Goal: Task Accomplishment & Management: Use online tool/utility

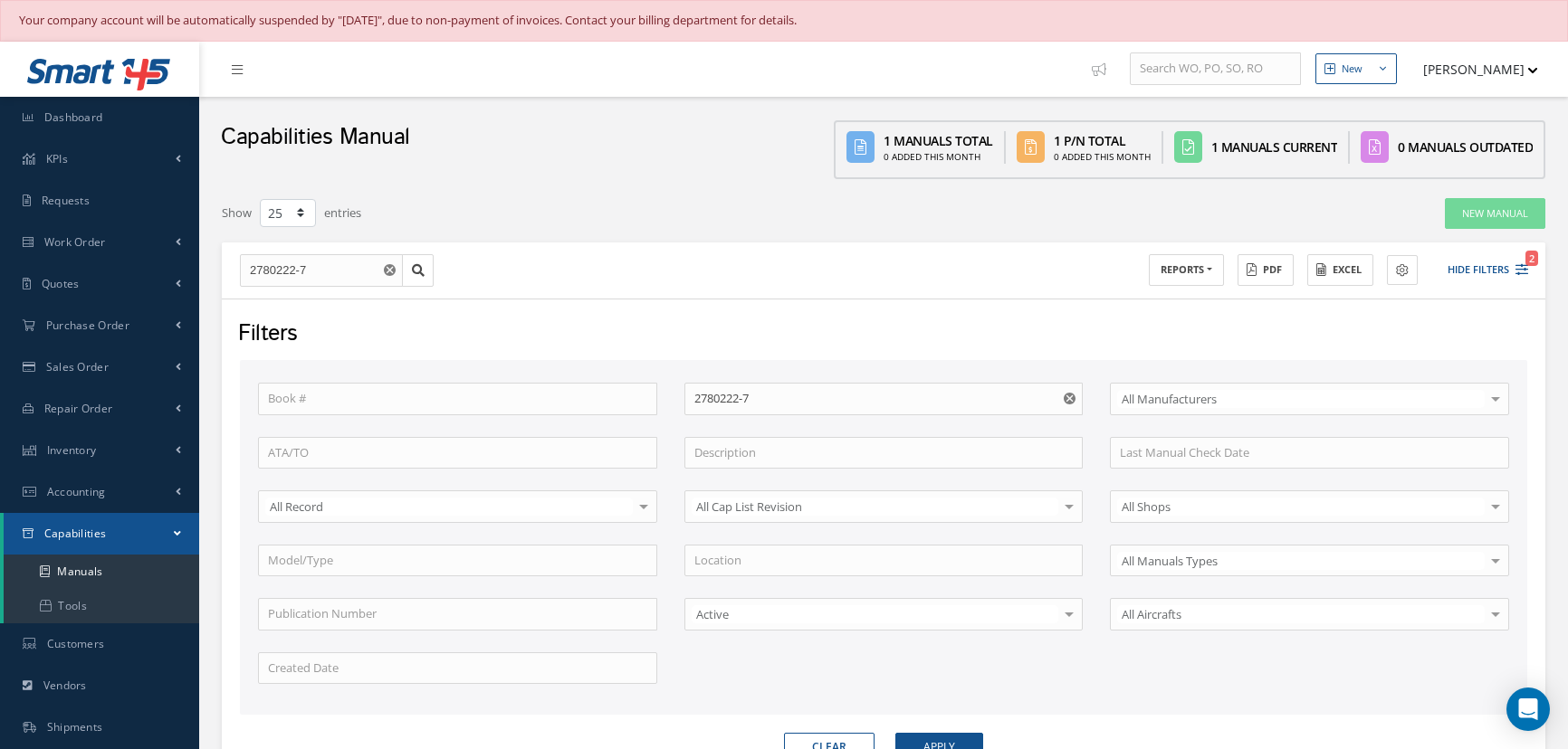
select select "25"
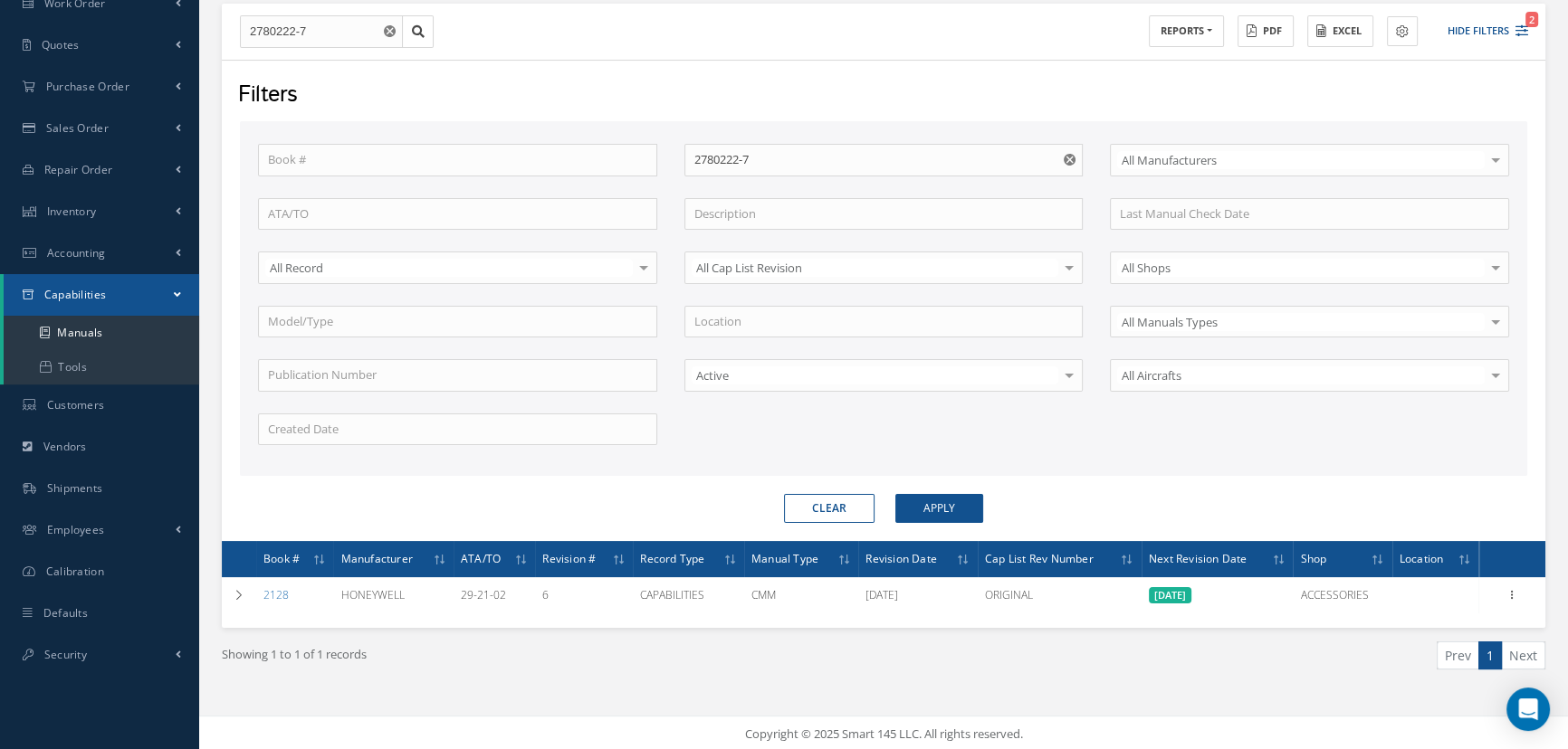
click at [925, 503] on button "Apply" at bounding box center [939, 509] width 87 height 29
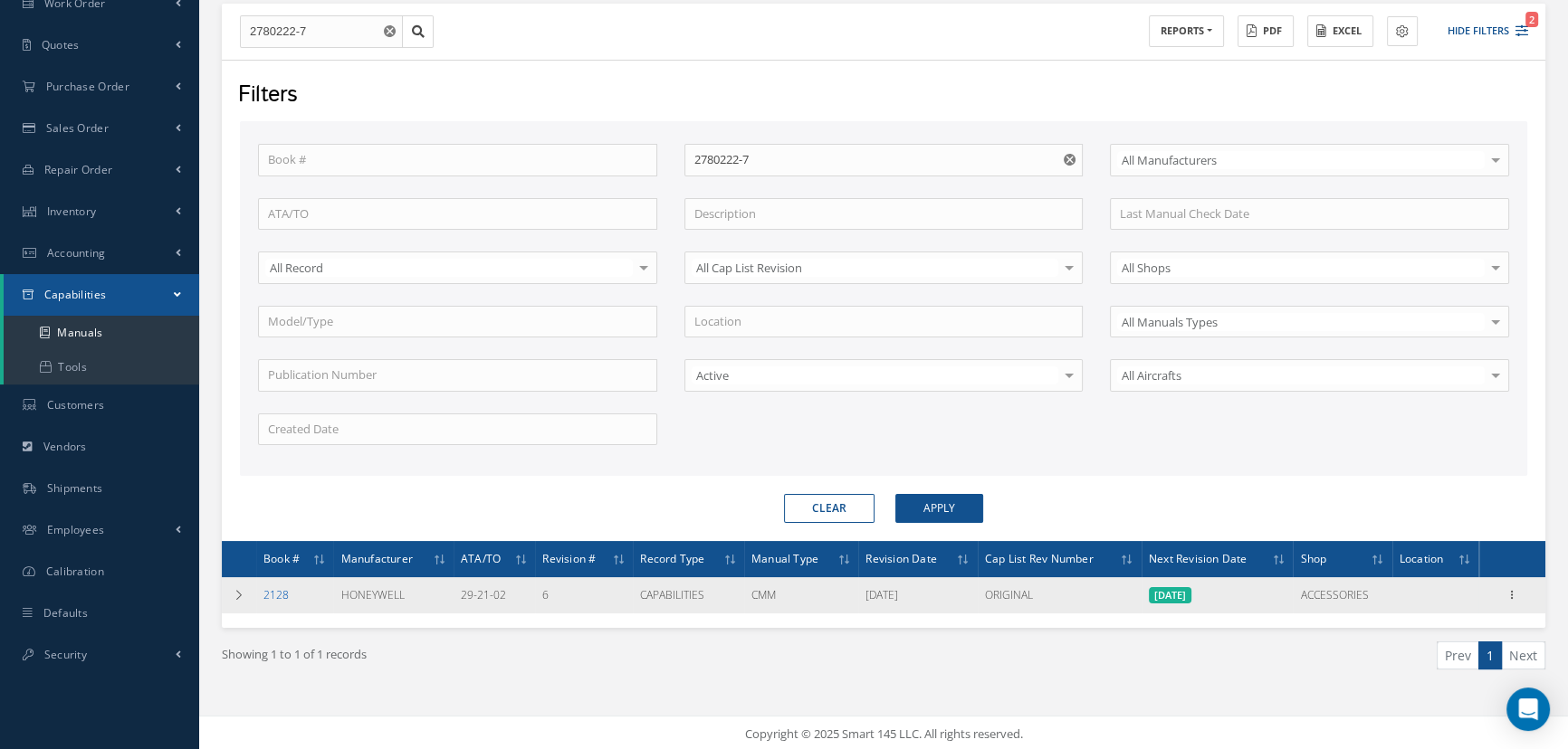
click at [283, 591] on link "2128" at bounding box center [276, 595] width 26 height 15
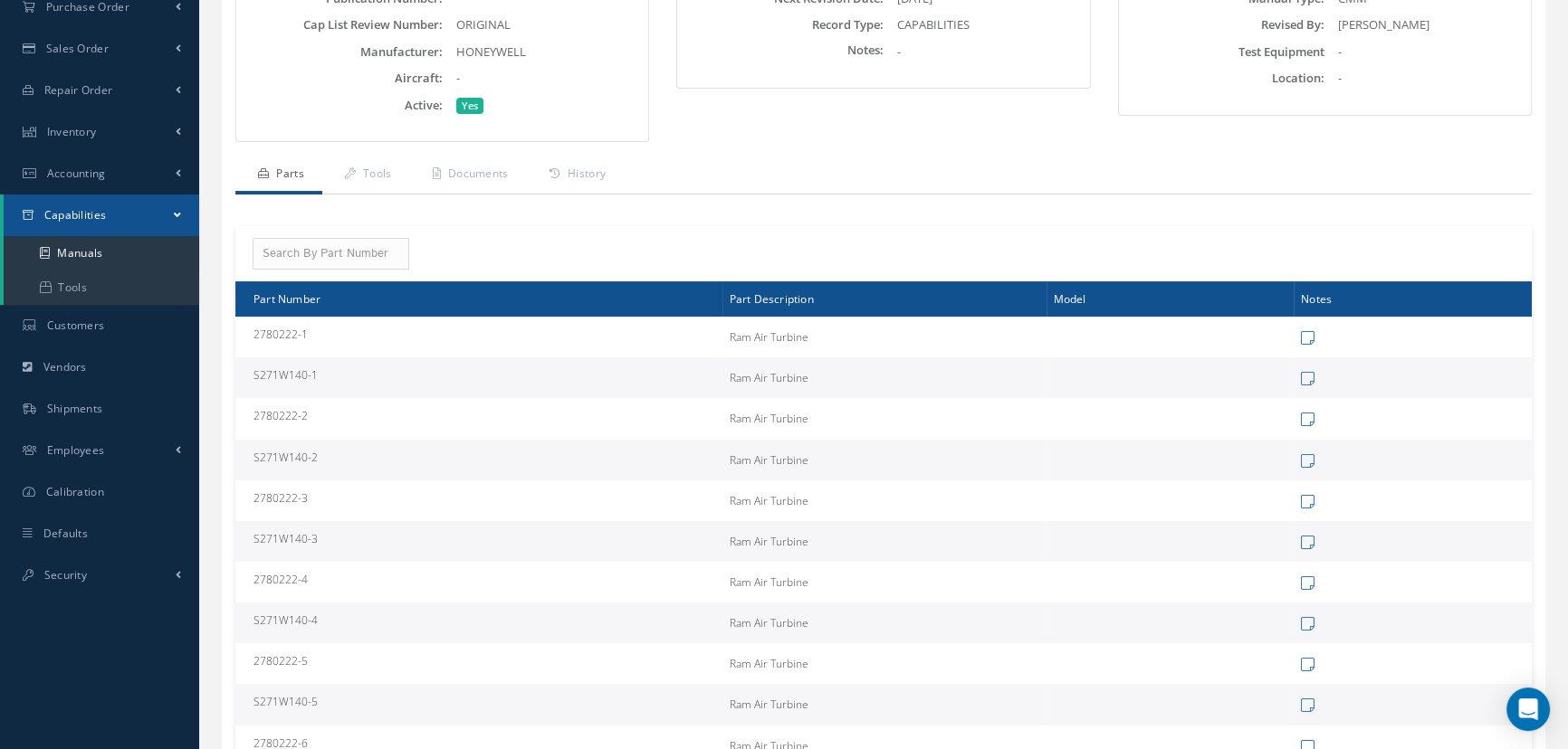
scroll to position [329, 0]
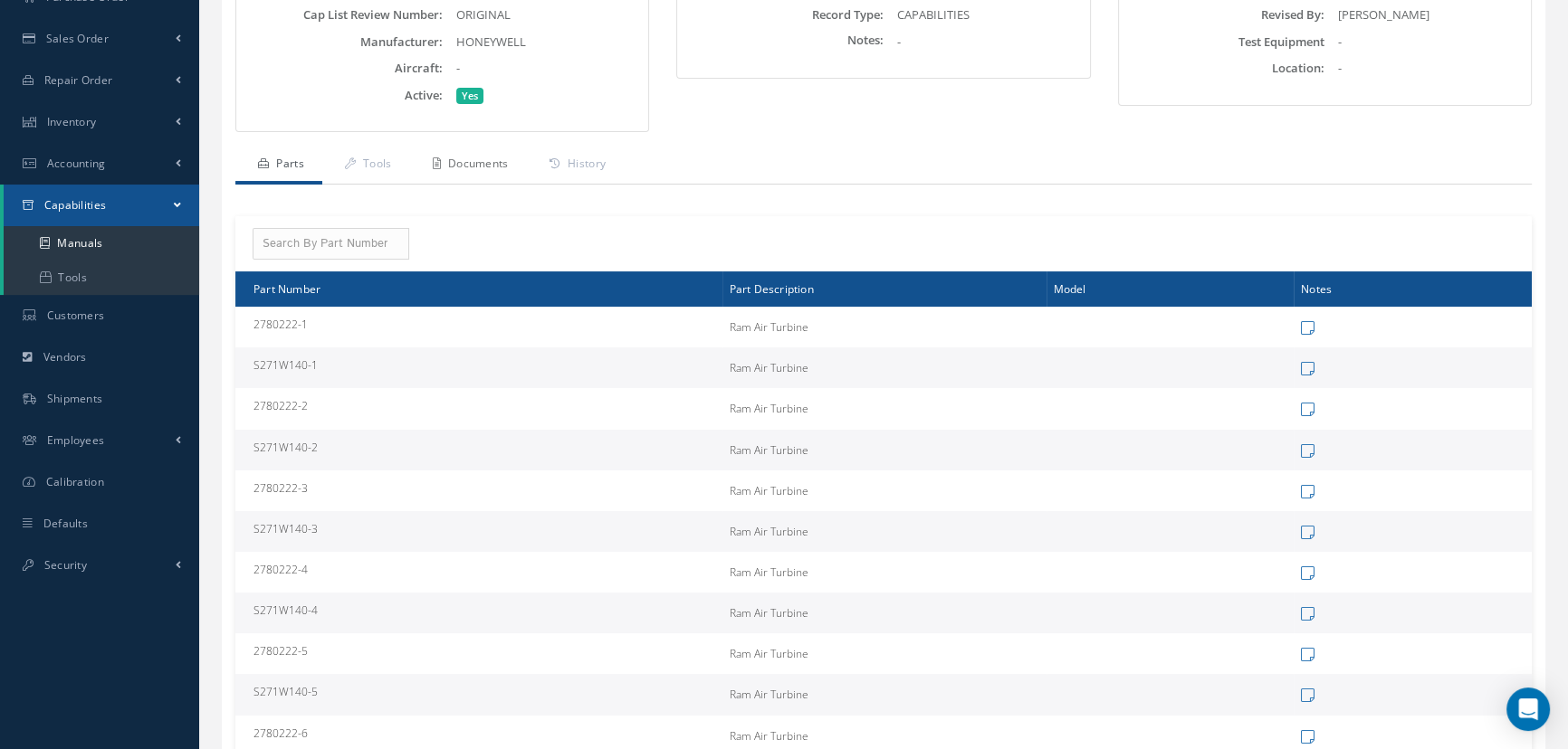
click at [477, 160] on link "Documents" at bounding box center [468, 165] width 117 height 38
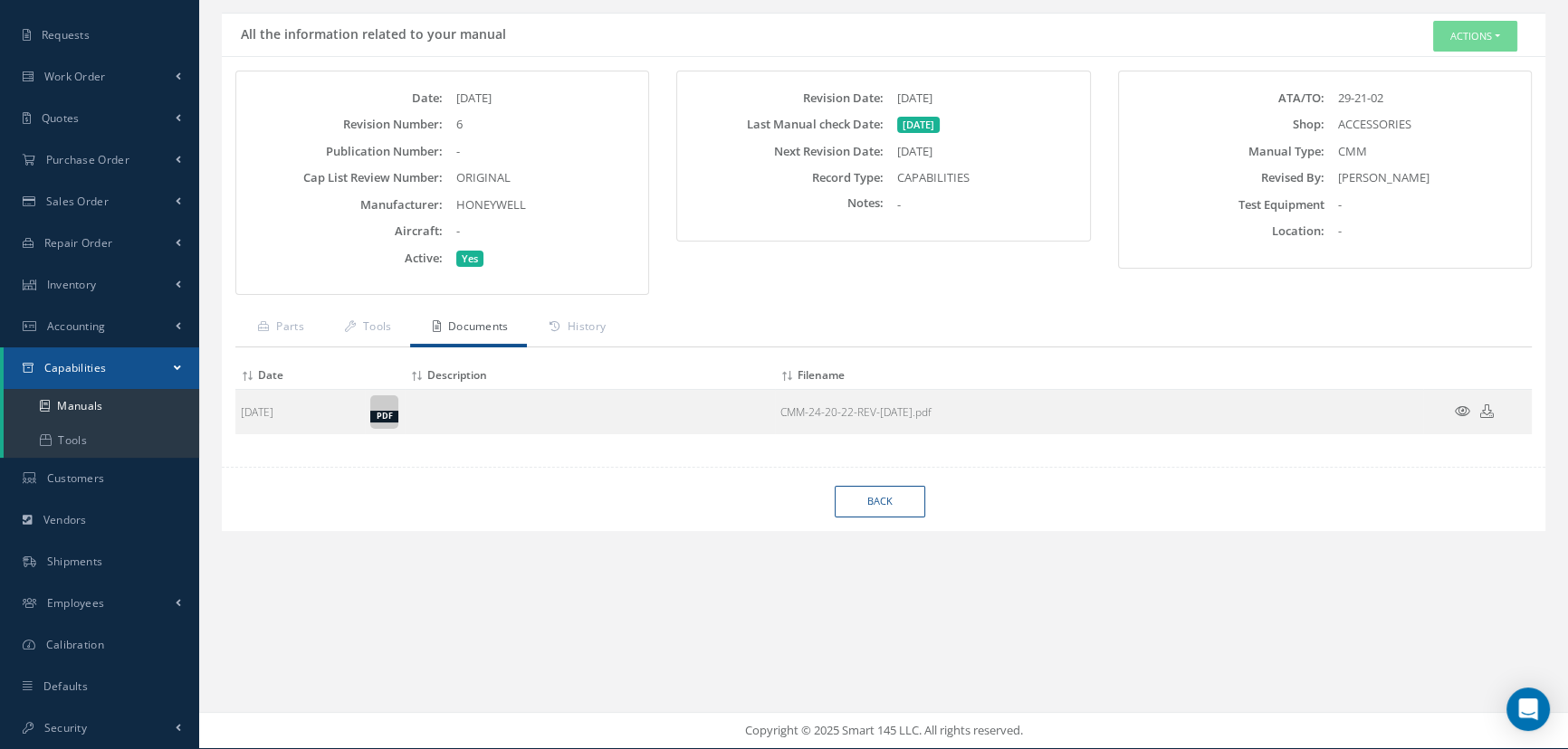
scroll to position [163, 0]
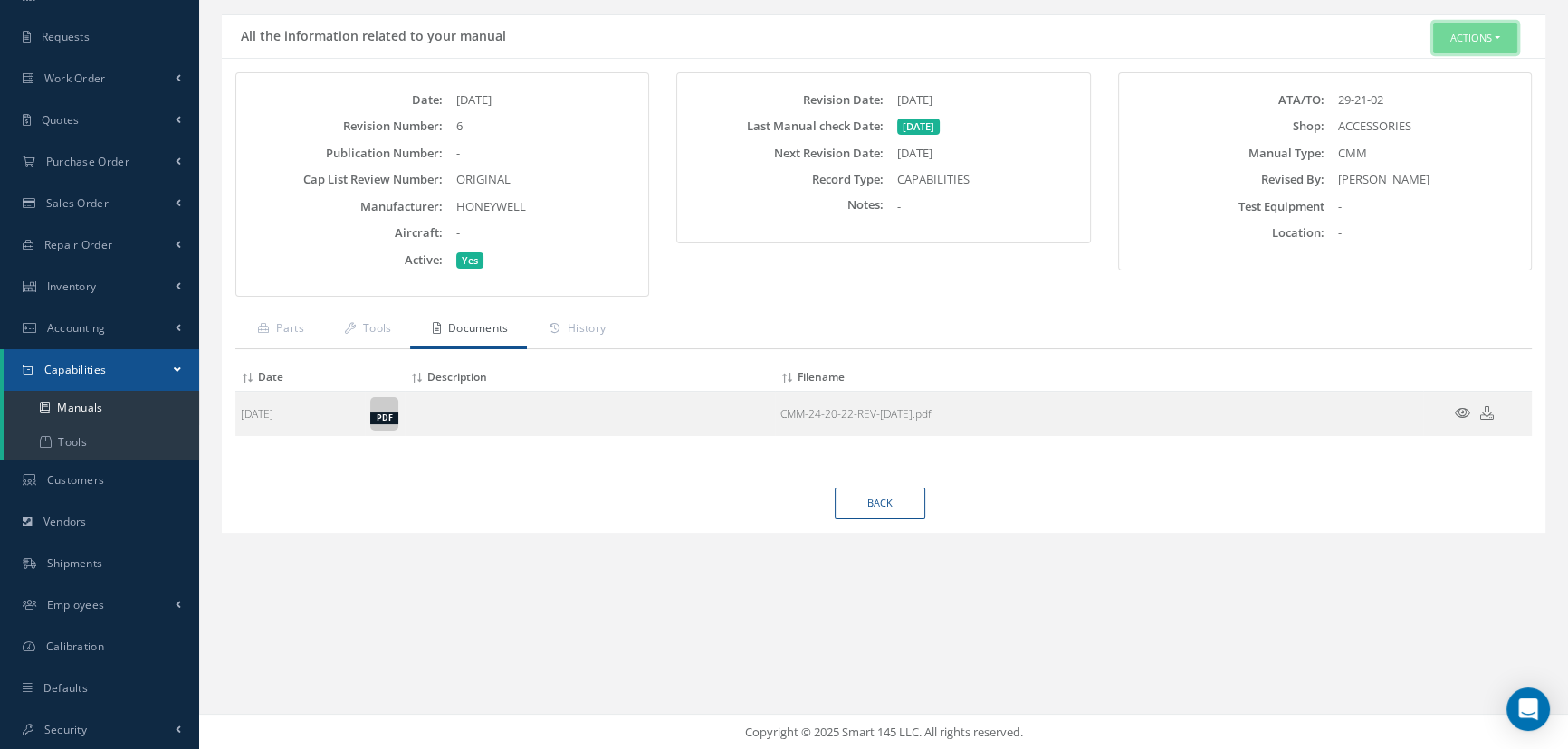
click at [1468, 37] on button "Actions" at bounding box center [1475, 38] width 85 height 31
click at [1436, 70] on link "Edit" at bounding box center [1446, 72] width 145 height 25
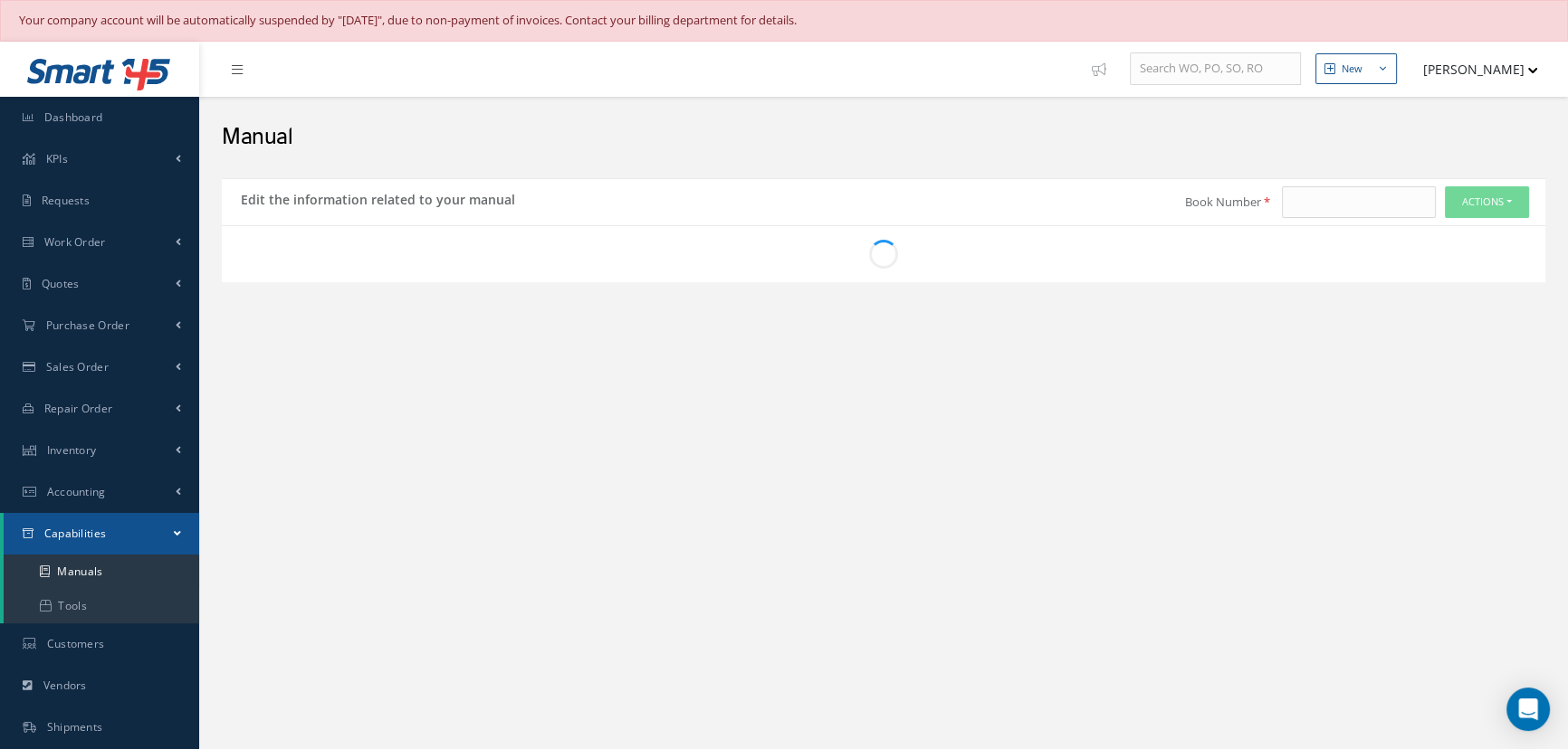
type input "2128"
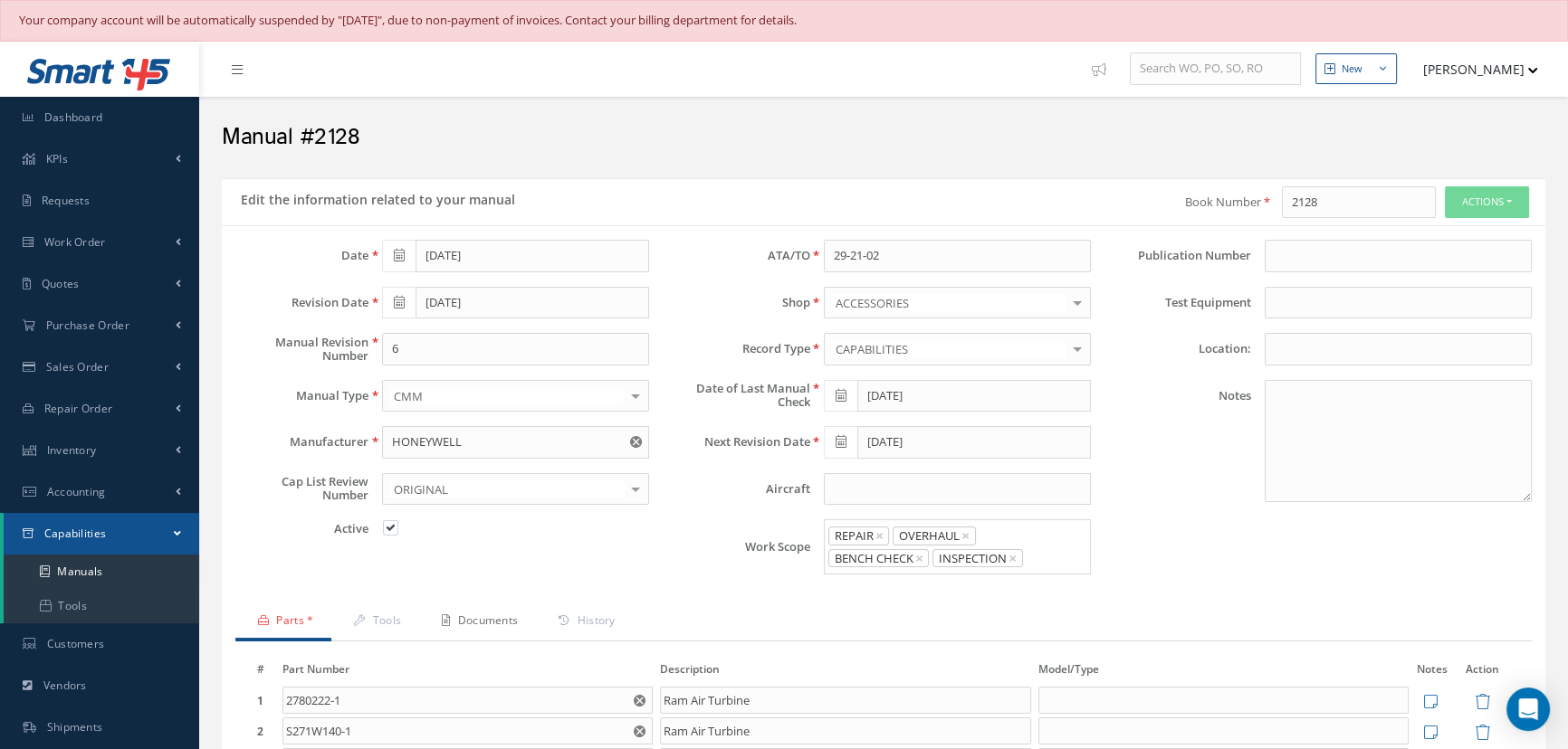
click at [488, 624] on link "Documents" at bounding box center [477, 623] width 117 height 38
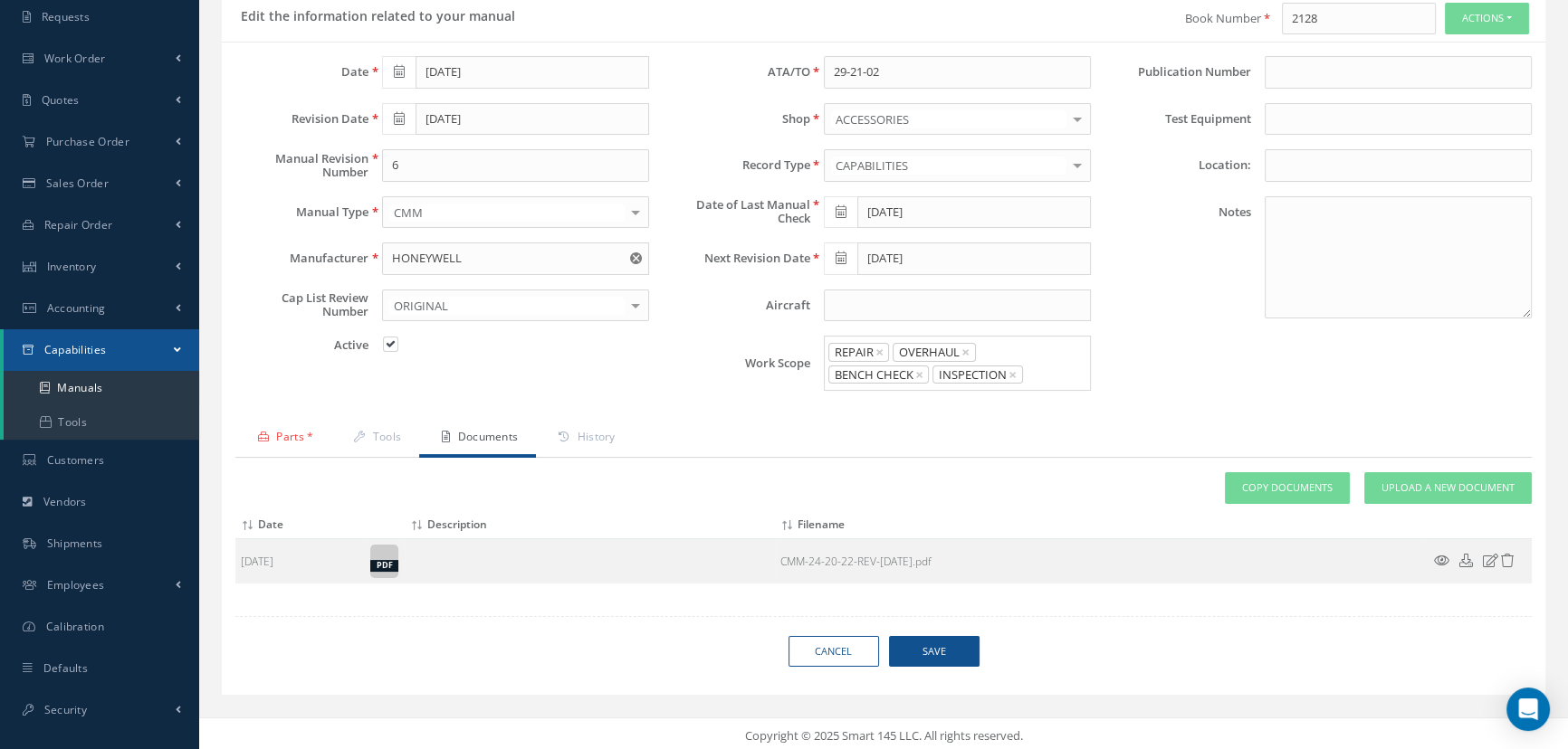
scroll to position [184, 0]
click at [1397, 490] on span "Upload a New Document" at bounding box center [1448, 488] width 133 height 15
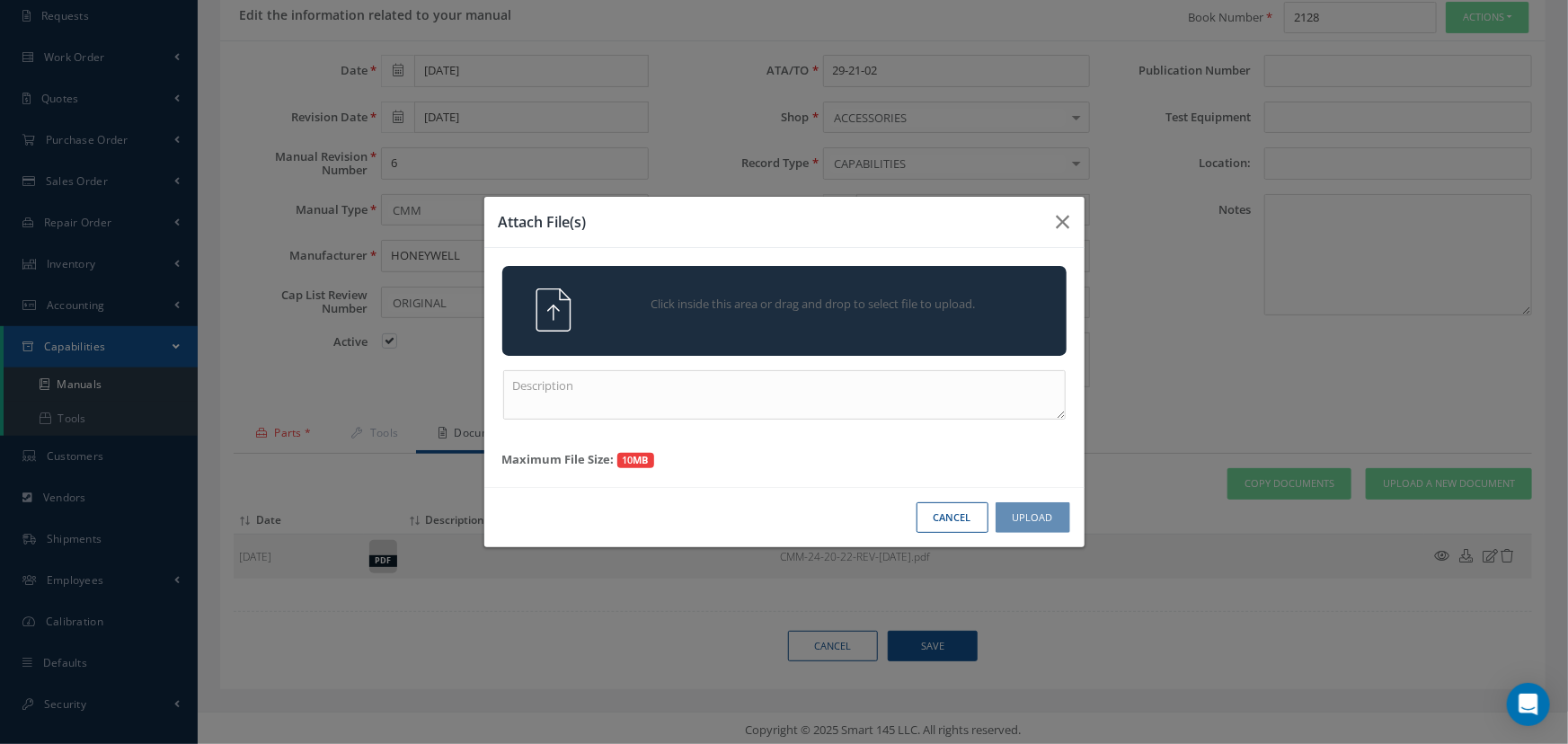
click at [683, 311] on span "Click inside this area or drag and drop to select file to upload." at bounding box center [814, 304] width 408 height 18
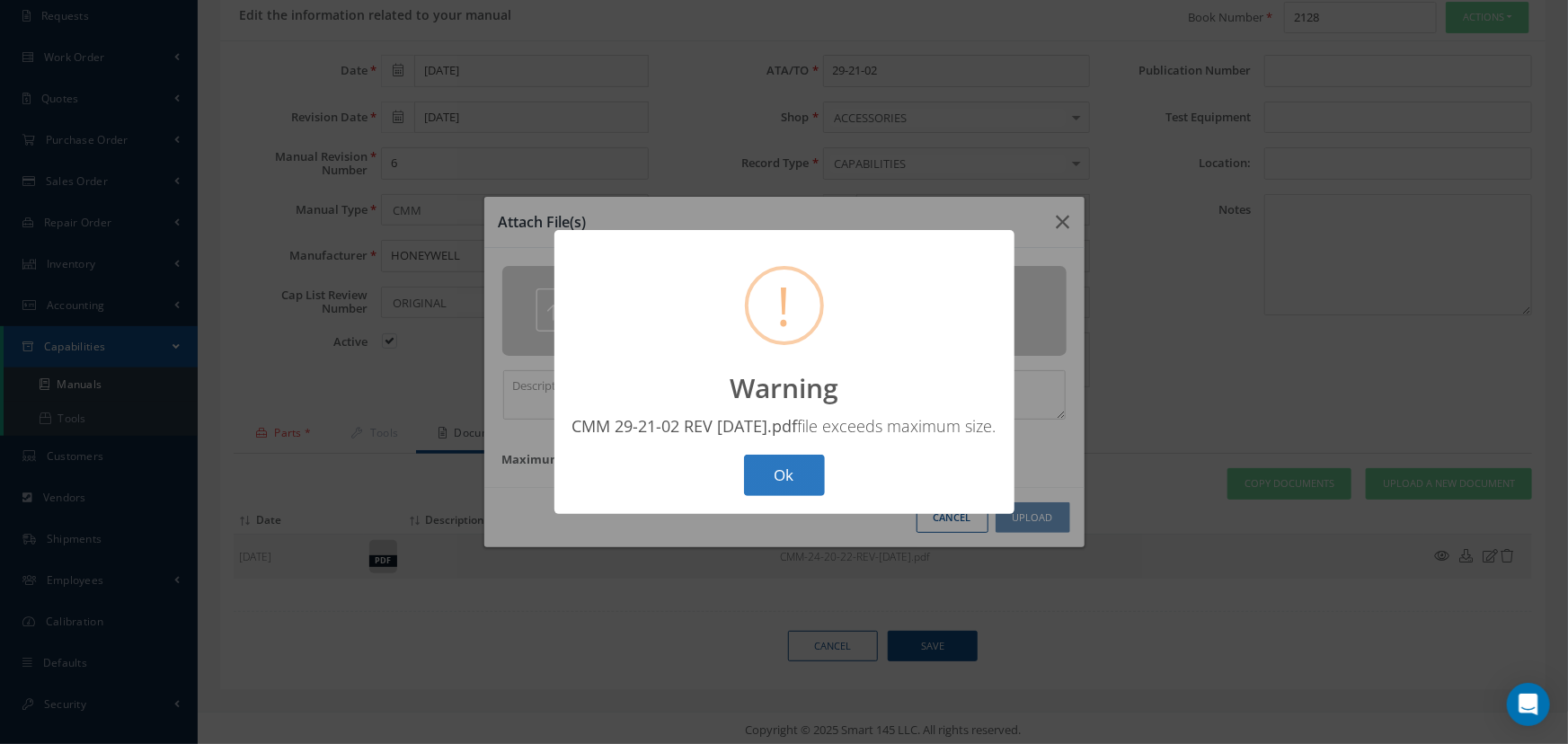
click at [778, 498] on button "Ok" at bounding box center [784, 476] width 81 height 42
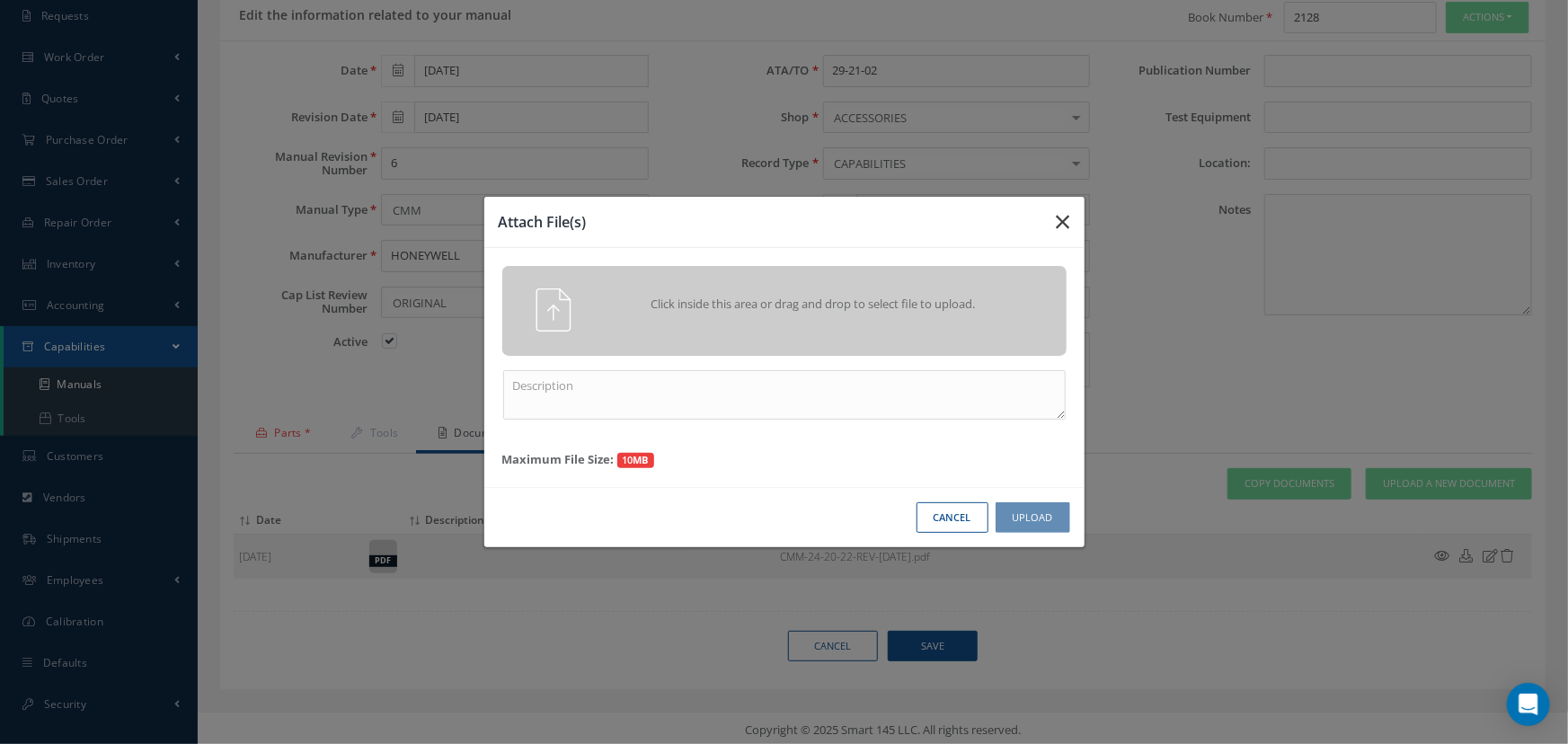
click at [1061, 226] on icon "button" at bounding box center [1064, 222] width 13 height 22
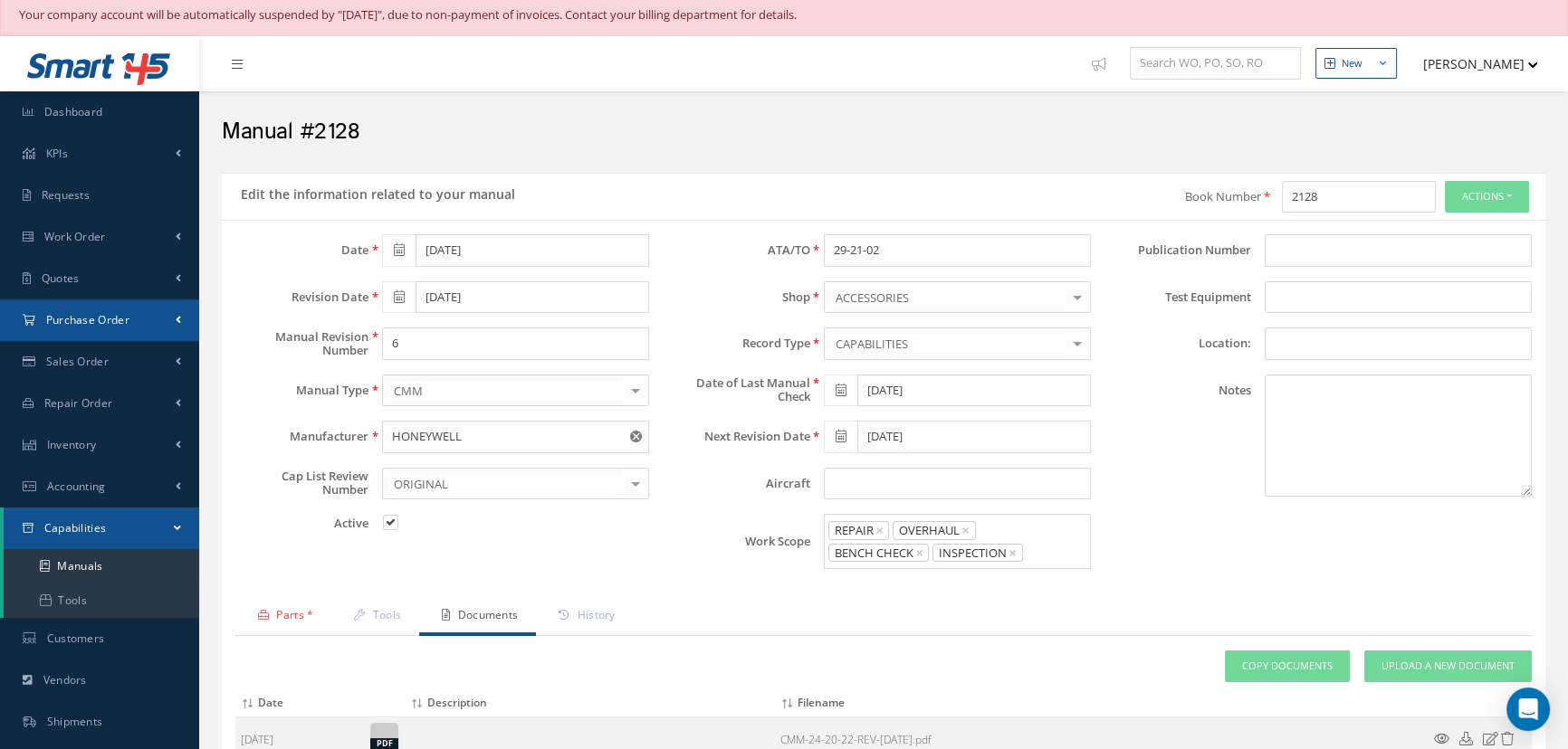
scroll to position [0, 0]
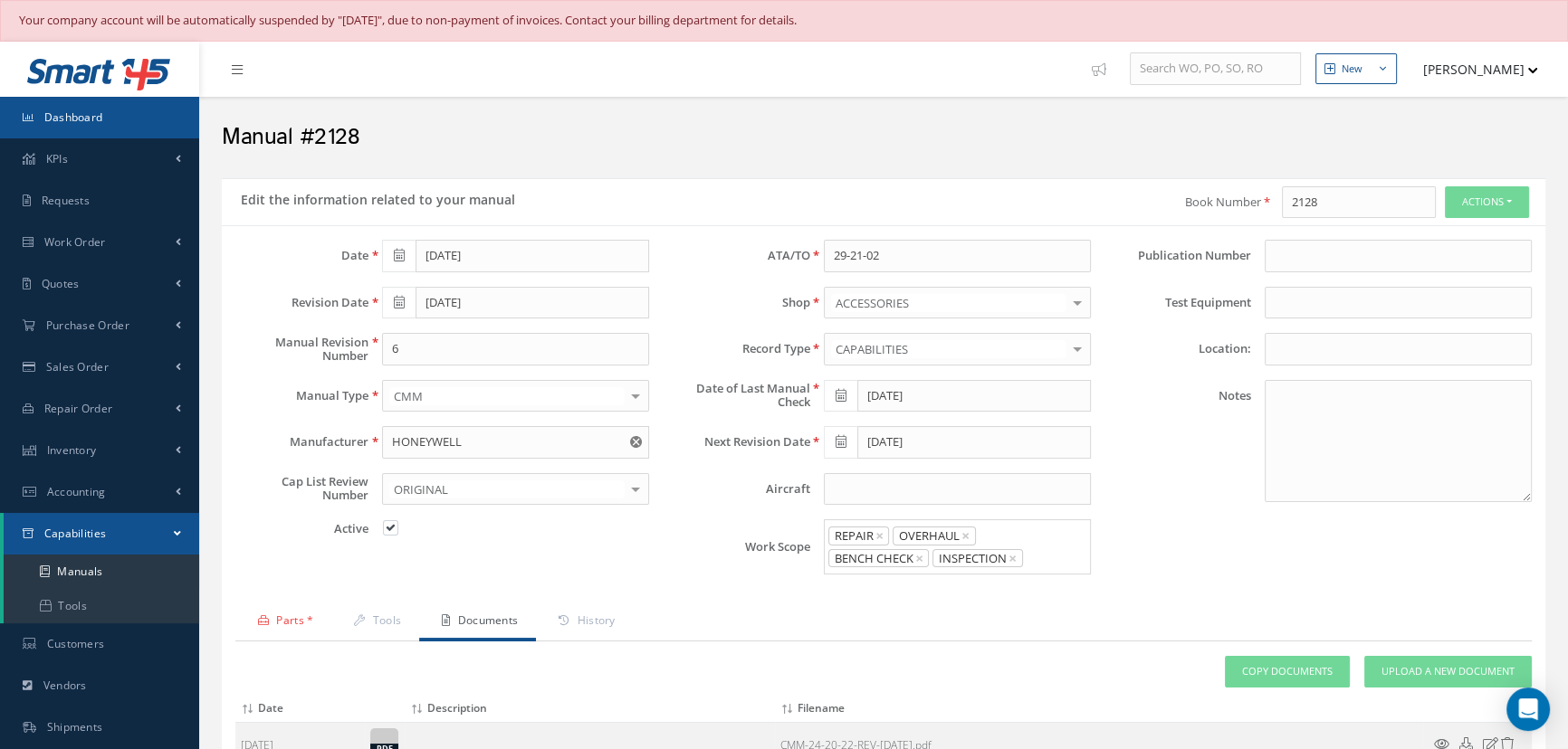
click at [93, 119] on span "Dashboard" at bounding box center [74, 117] width 59 height 15
